Goal: Task Accomplishment & Management: Manage account settings

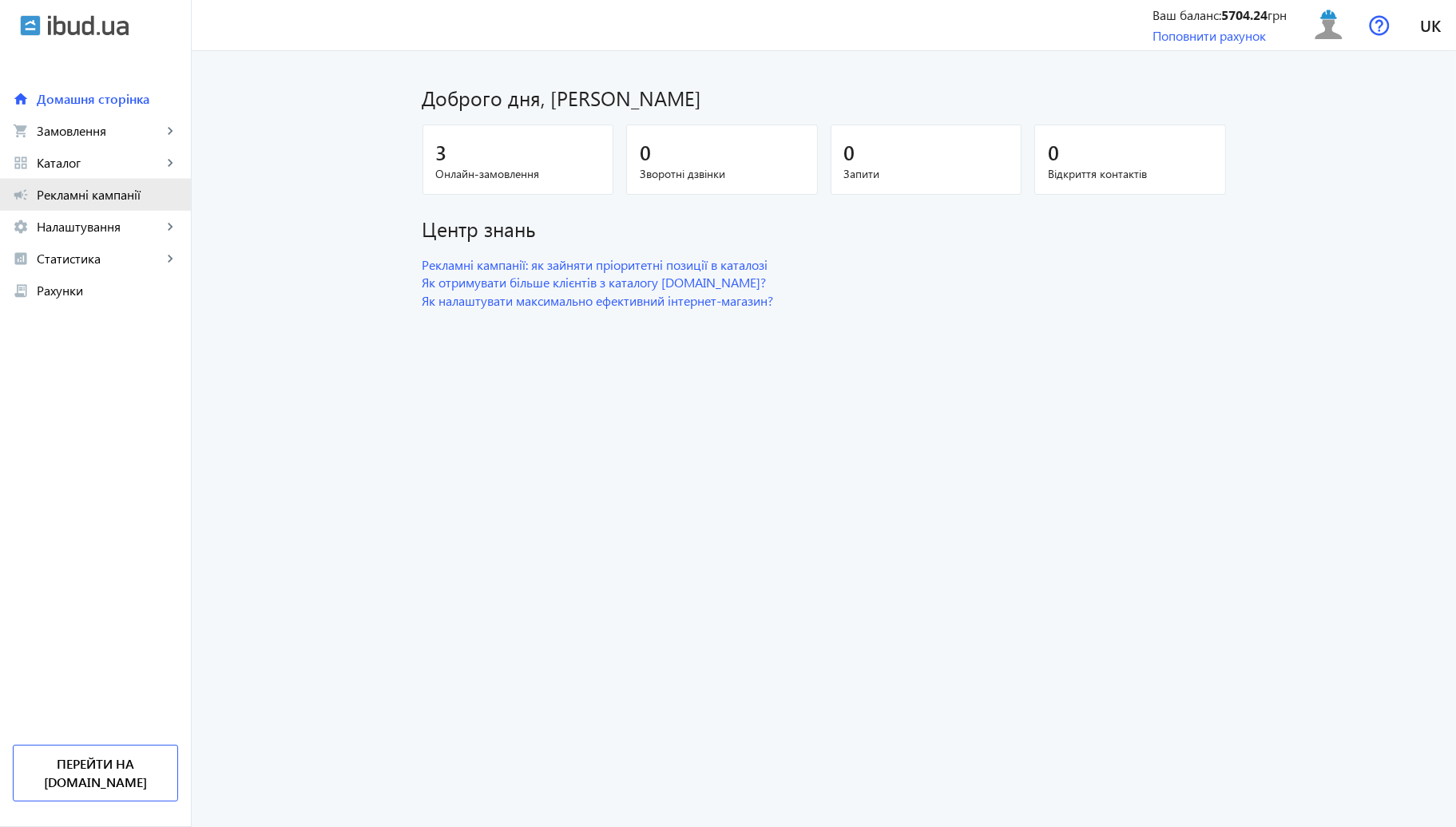
click at [155, 184] on link "campaign Рекламні кампанії" at bounding box center [96, 194] width 191 height 32
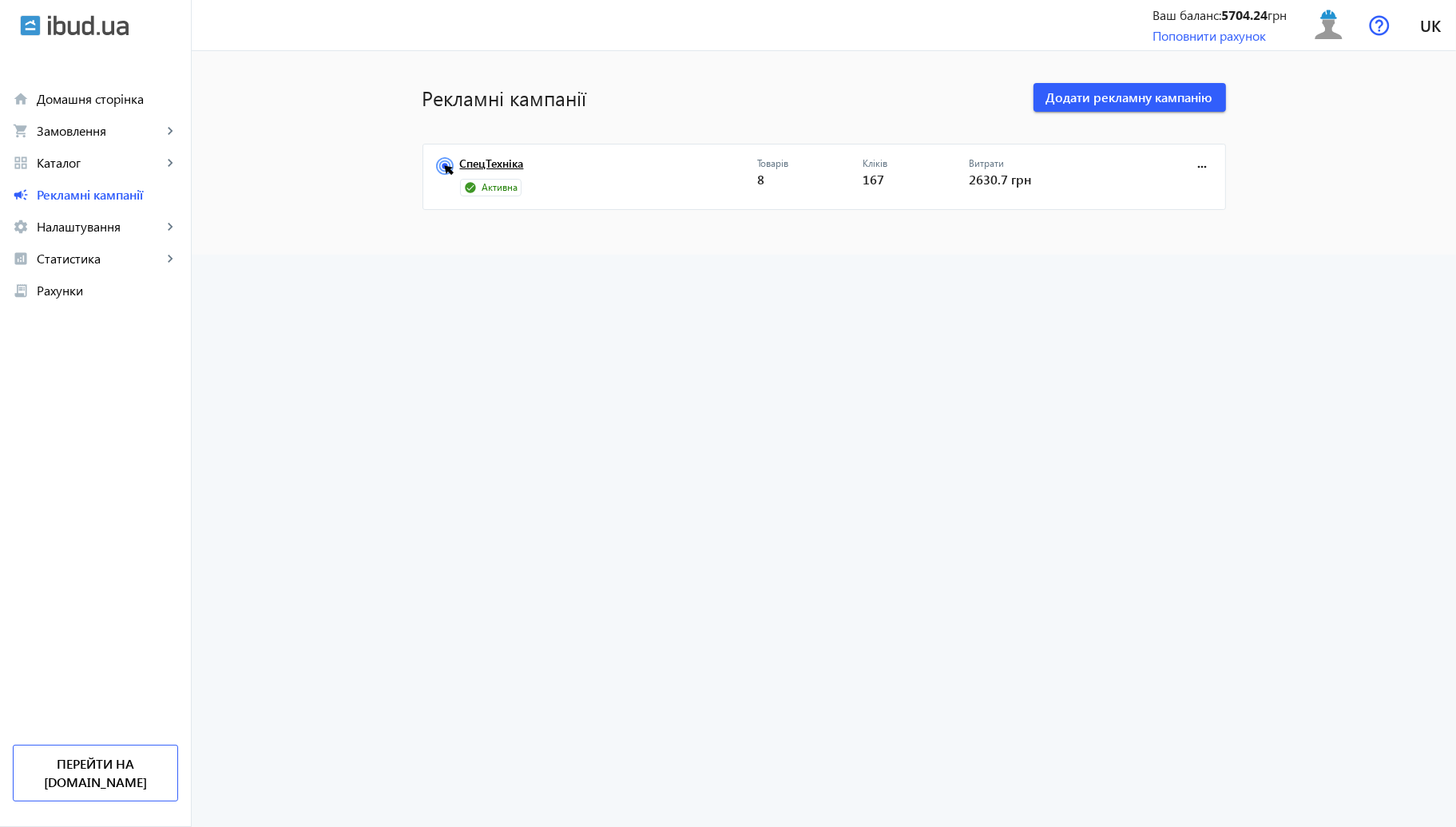
click at [484, 160] on link "СпецТехніка" at bounding box center [609, 168] width 297 height 22
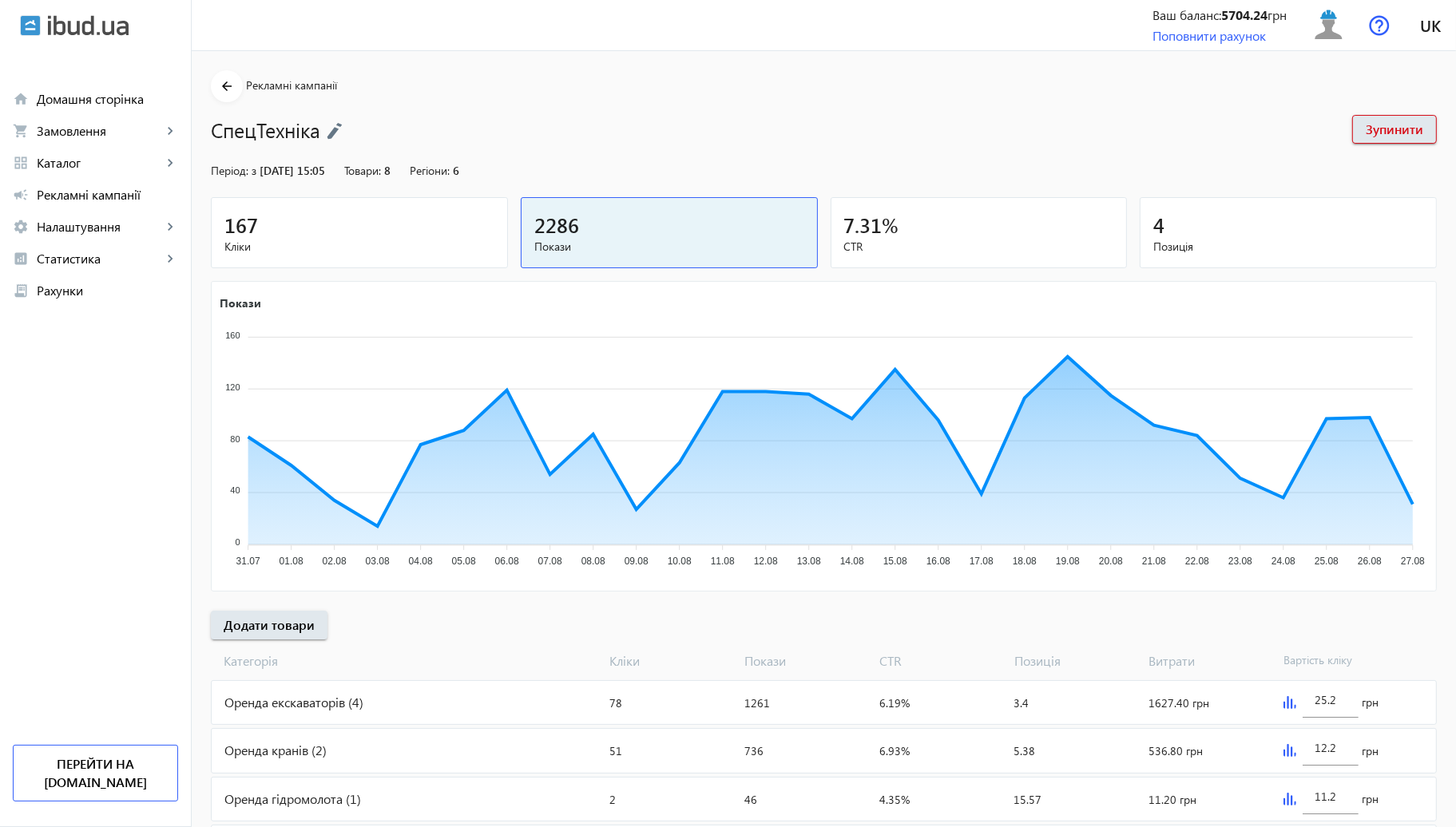
click at [396, 187] on div "arrow_back Рекламні кампанії СпецТехніка Зупинити Період: з [DATE] 15:05 Товари…" at bounding box center [824, 472] width 1264 height 803
click at [397, 247] on span "Кліки" at bounding box center [360, 246] width 270 height 16
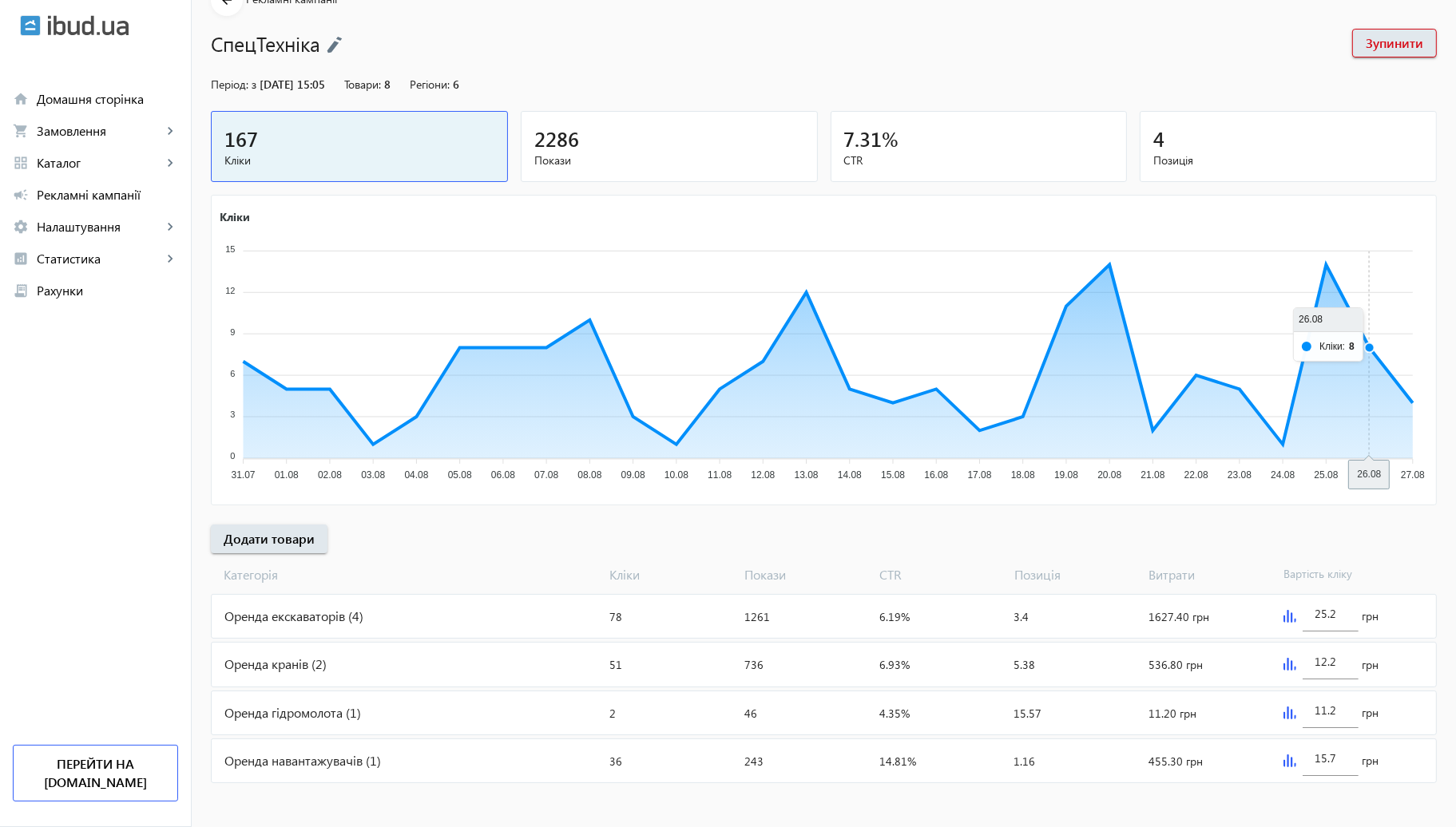
scroll to position [88, 0]
click at [1290, 660] on img at bounding box center [1289, 662] width 13 height 13
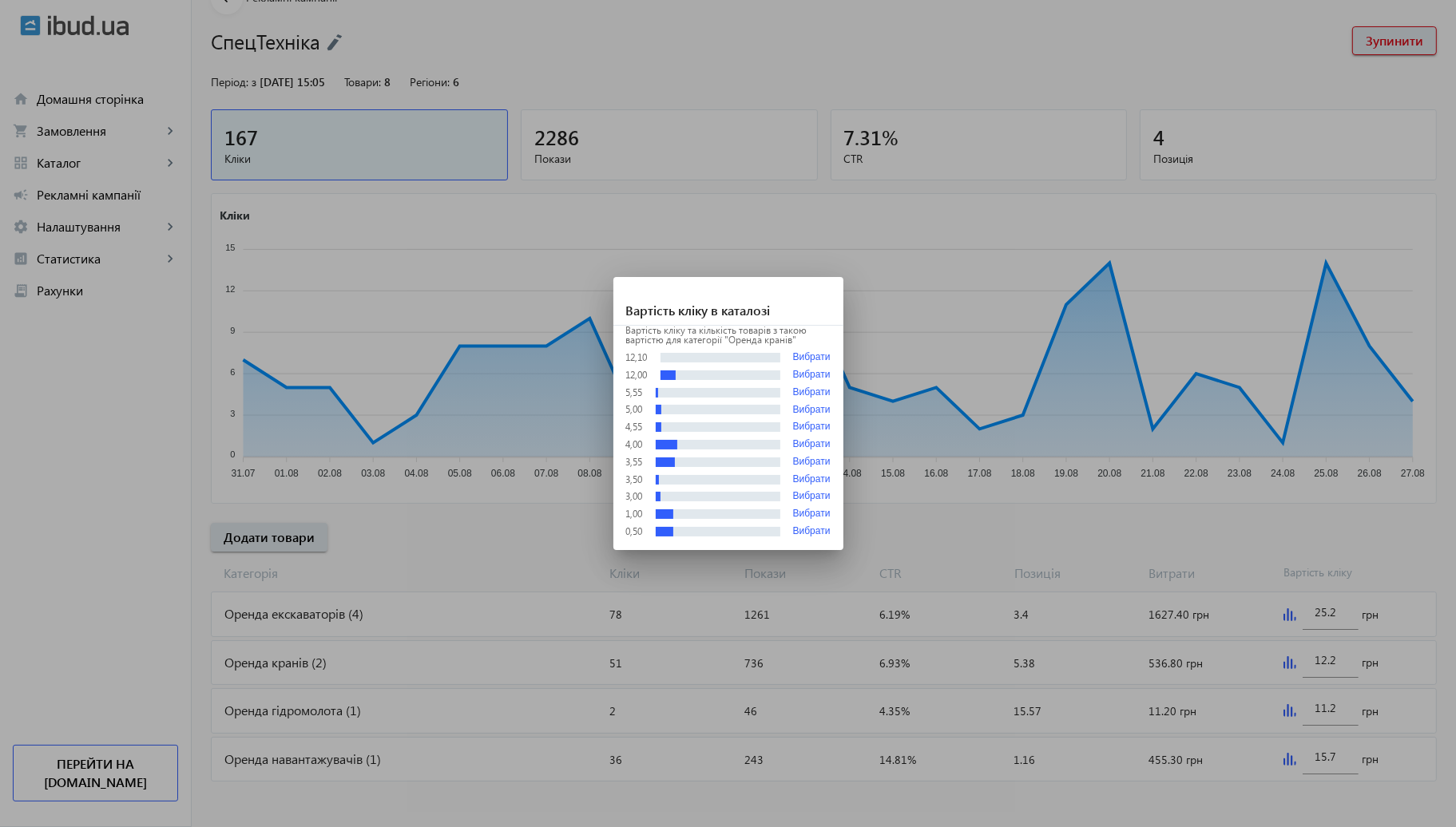
click at [980, 493] on div at bounding box center [728, 413] width 1456 height 827
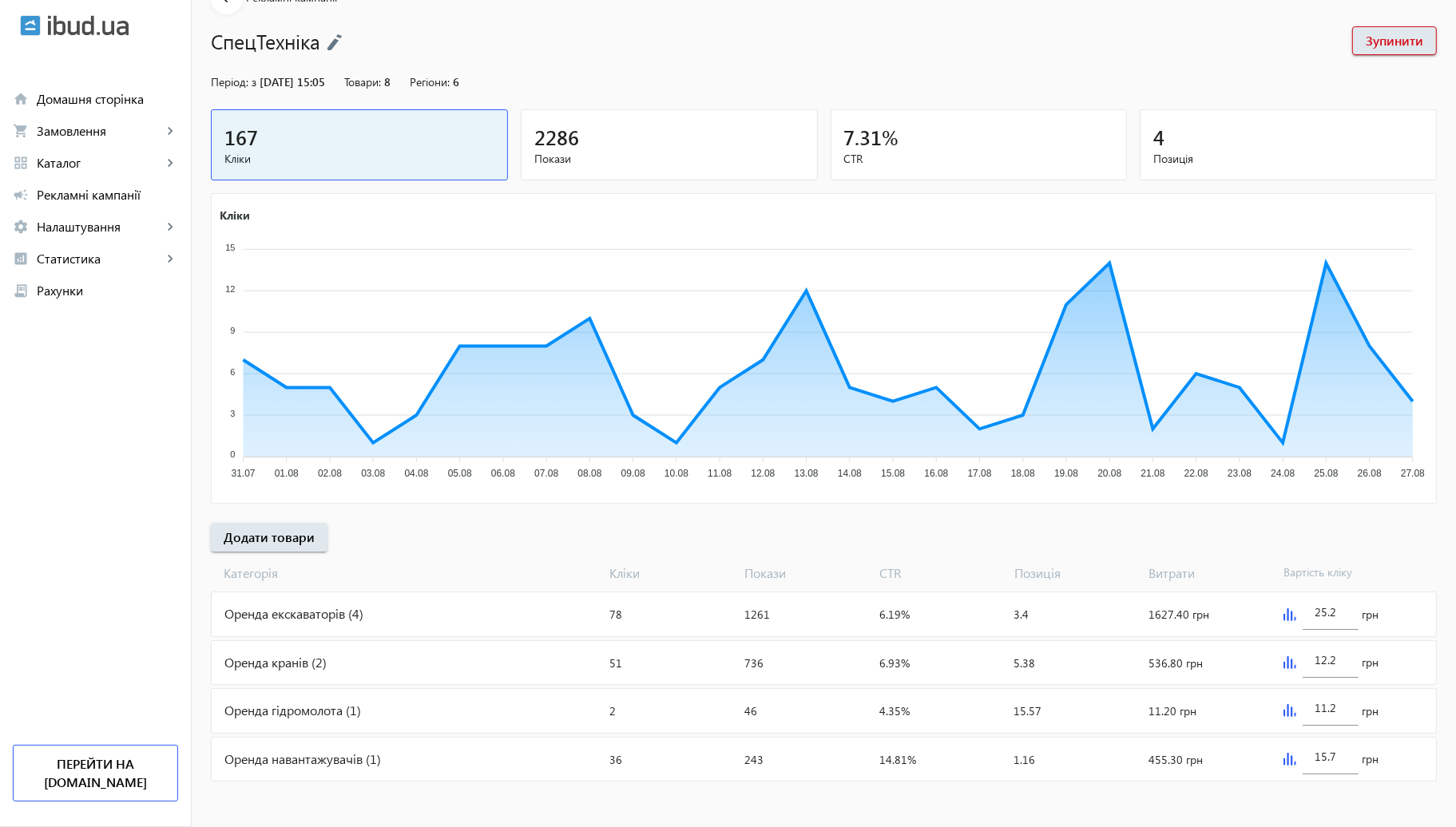
scroll to position [88, 0]
click at [550, 675] on div "Оренда кранів (2)" at bounding box center [407, 663] width 392 height 43
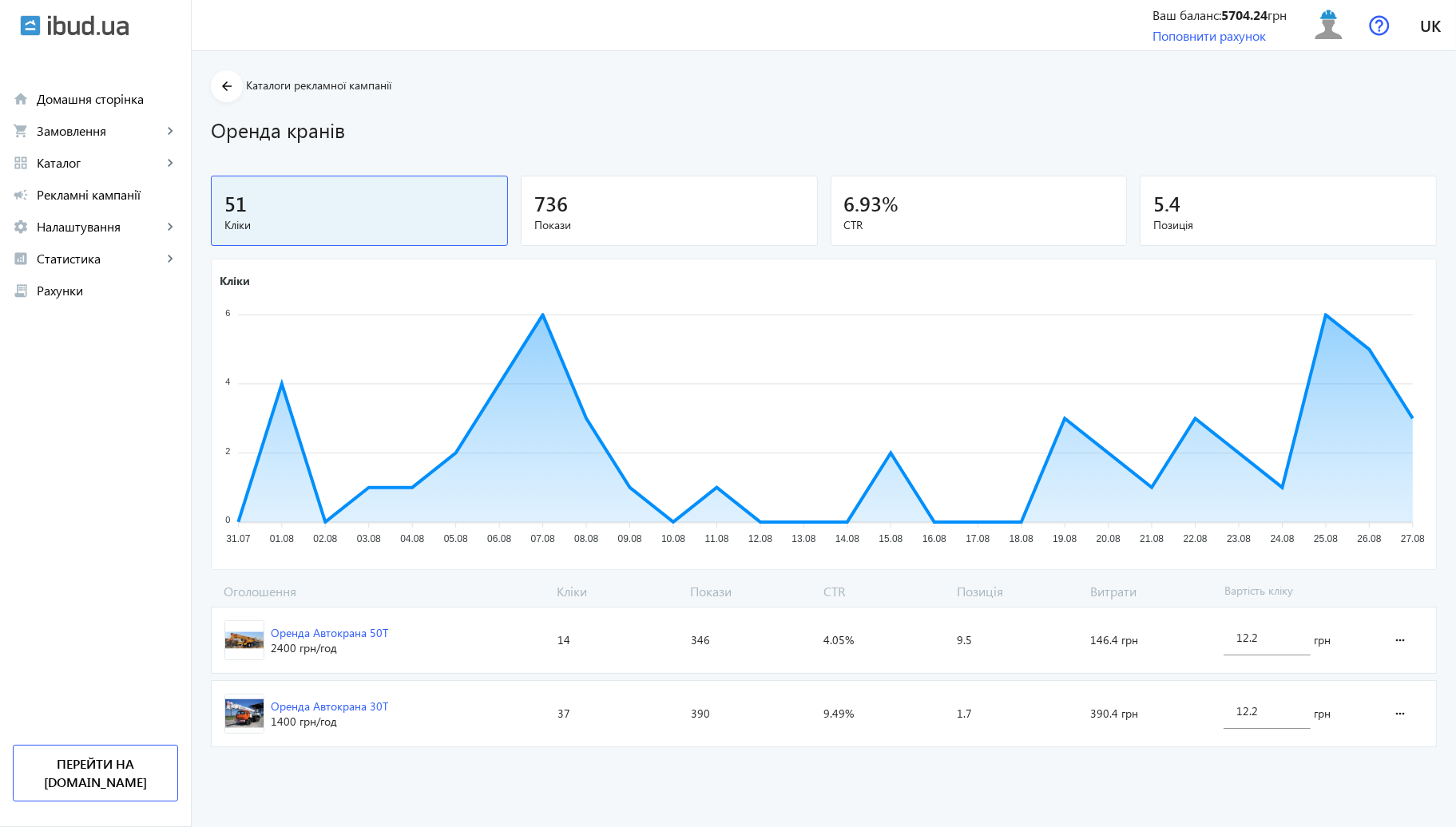
click at [406, 614] on span "Оренда Автокрана 50Т 2400 грн /год" at bounding box center [381, 641] width 340 height 66
